Goal: Information Seeking & Learning: Learn about a topic

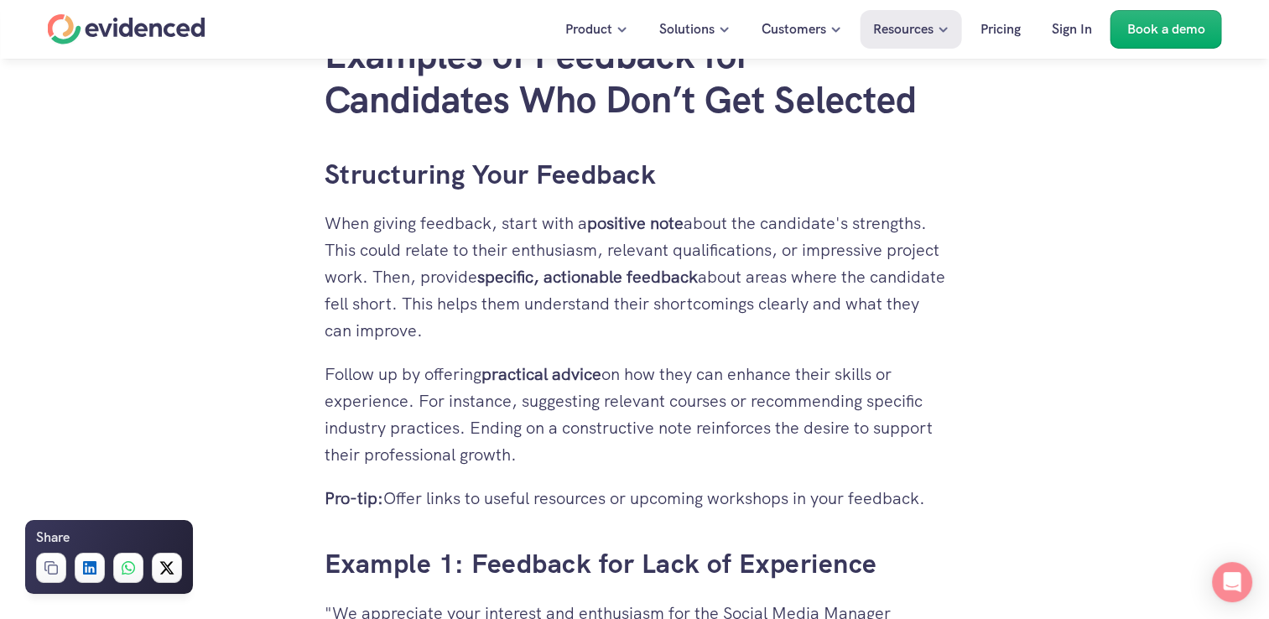
scroll to position [3300, 0]
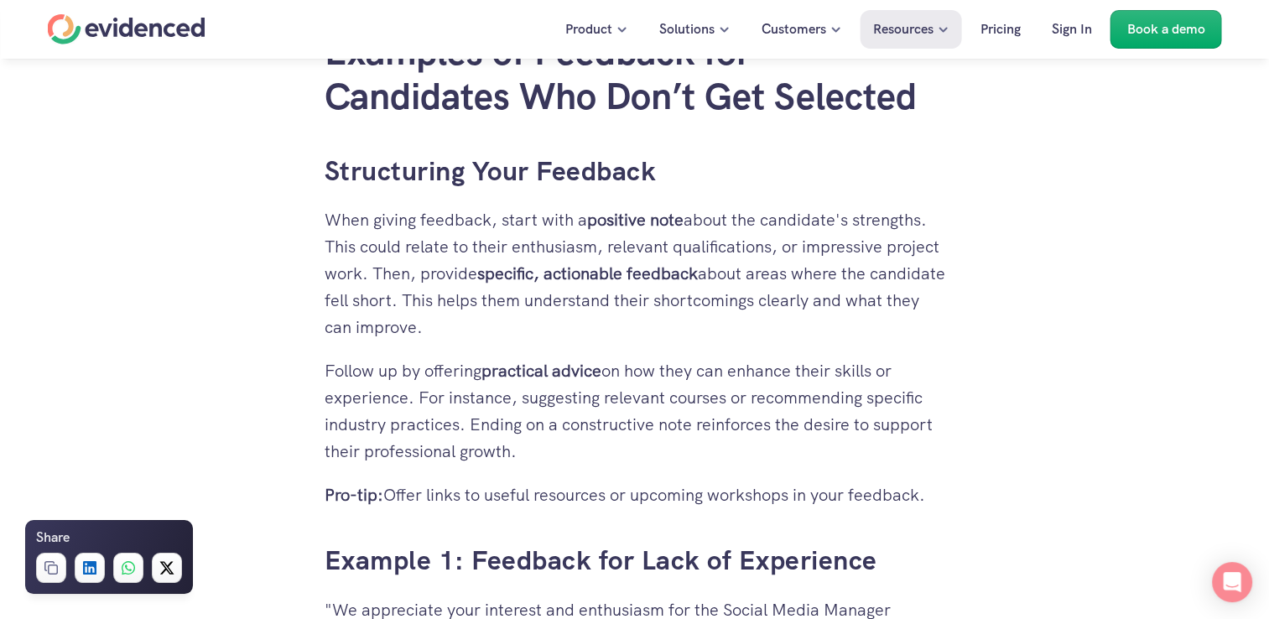
click at [668, 337] on p "When giving feedback, start with a positive note about the candidate's strength…" at bounding box center [634, 273] width 620 height 134
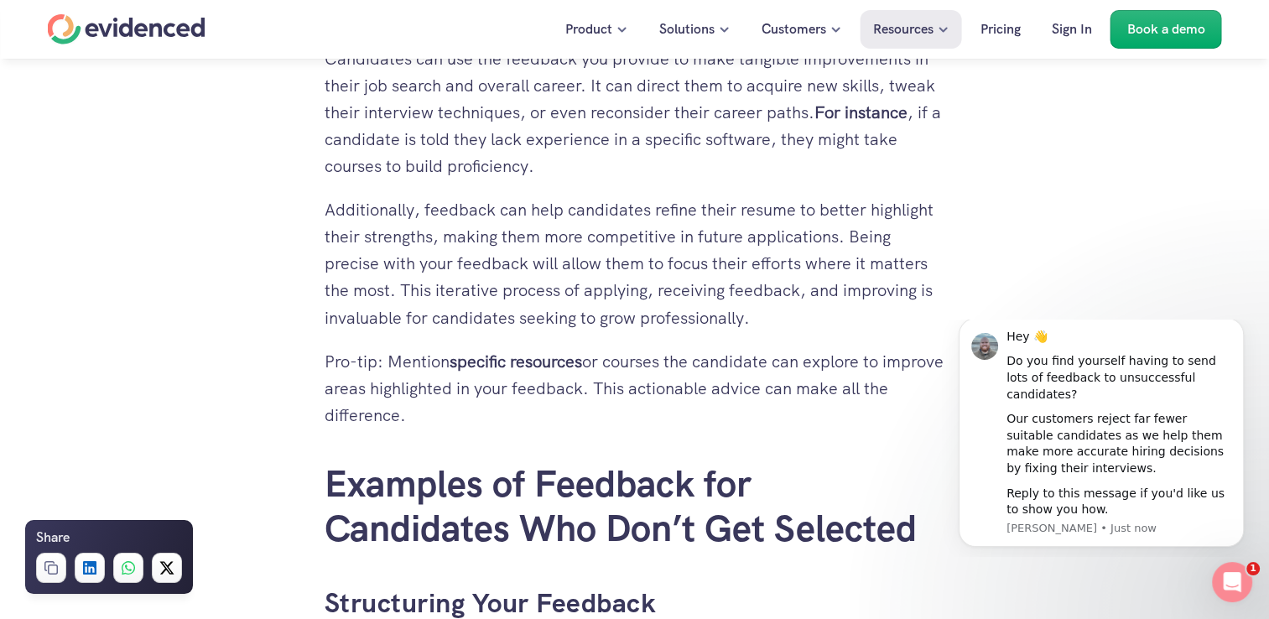
scroll to position [2858, 0]
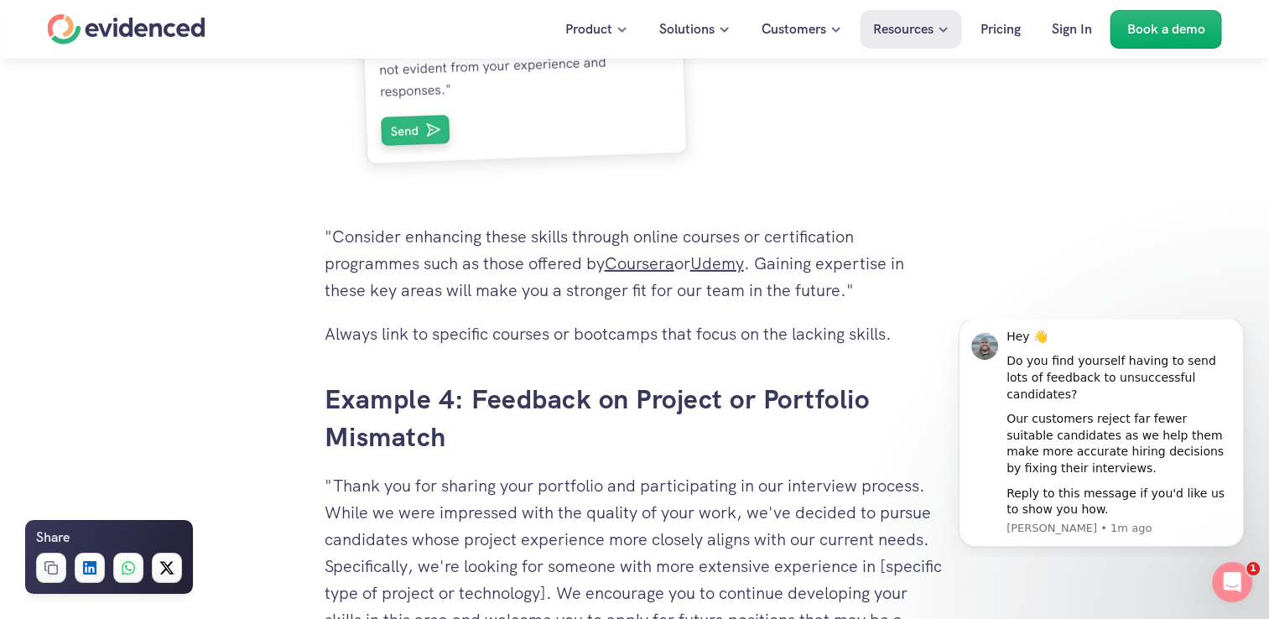
scroll to position [5053, 0]
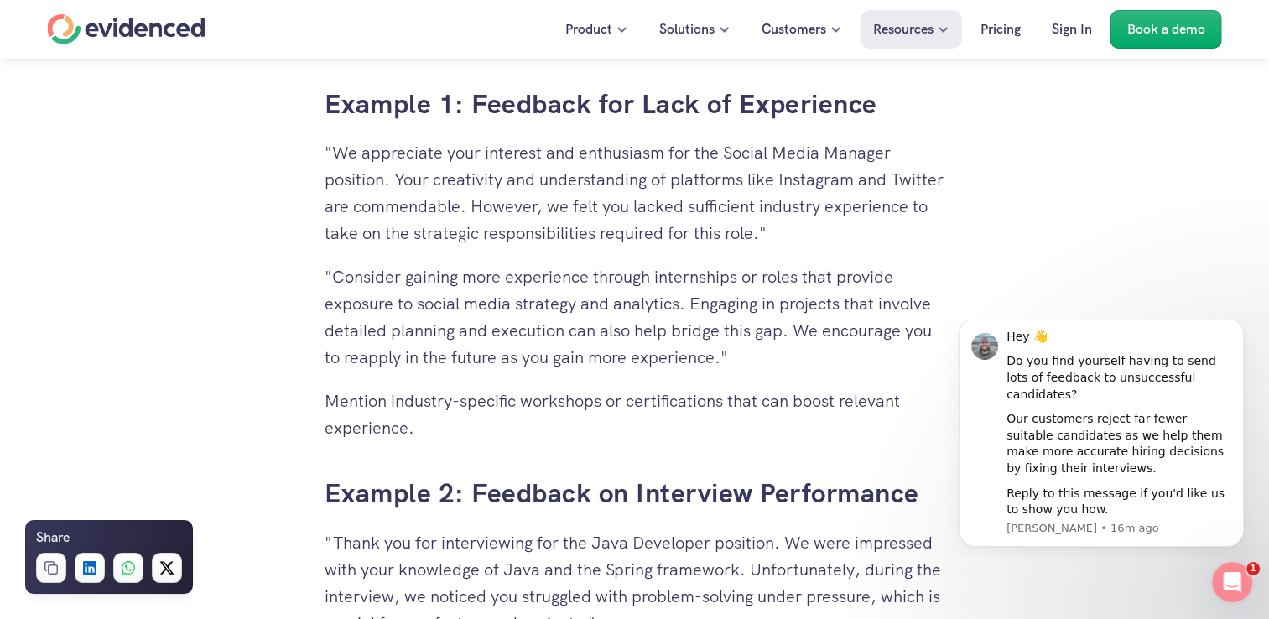
scroll to position [3763, 0]
